Goal: Navigation & Orientation: Find specific page/section

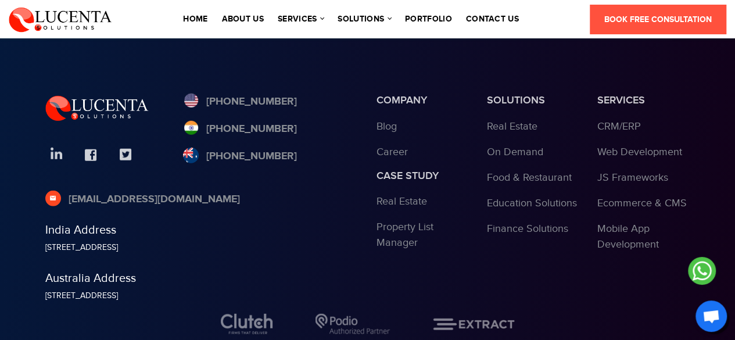
scroll to position [3707, 0]
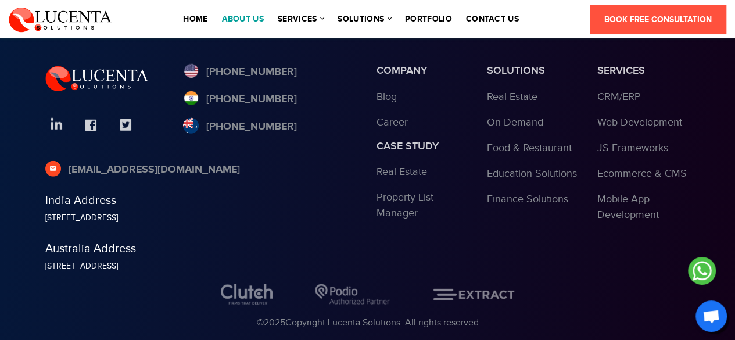
click at [247, 18] on link "About Us" at bounding box center [242, 19] width 42 height 8
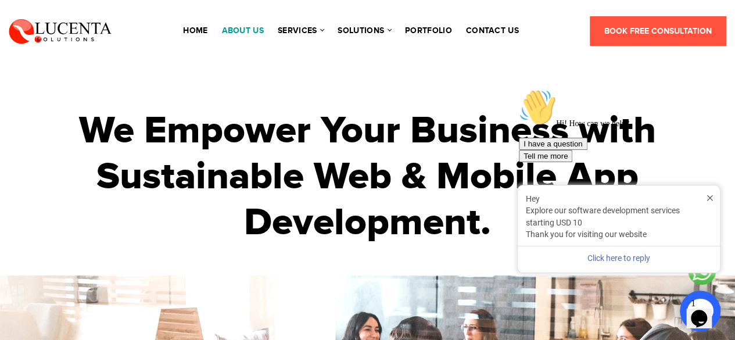
click at [251, 31] on link "About Us" at bounding box center [242, 31] width 42 height 8
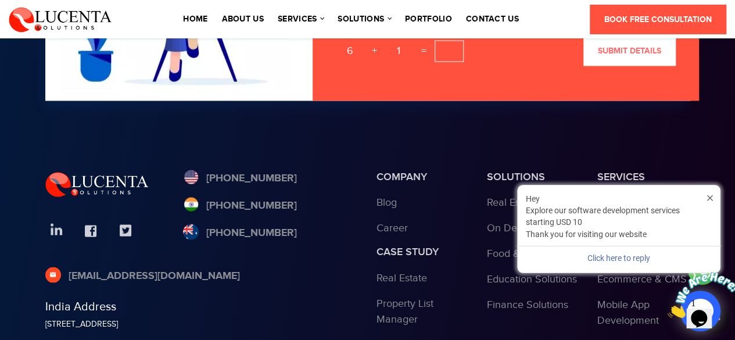
scroll to position [3214, 0]
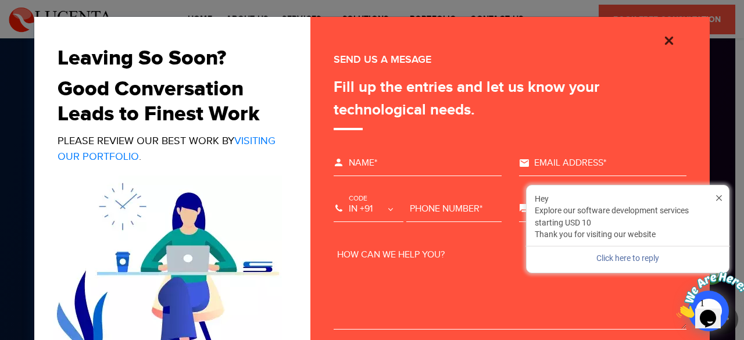
click at [662, 40] on img "Close" at bounding box center [669, 41] width 14 height 14
